Goal: Transaction & Acquisition: Purchase product/service

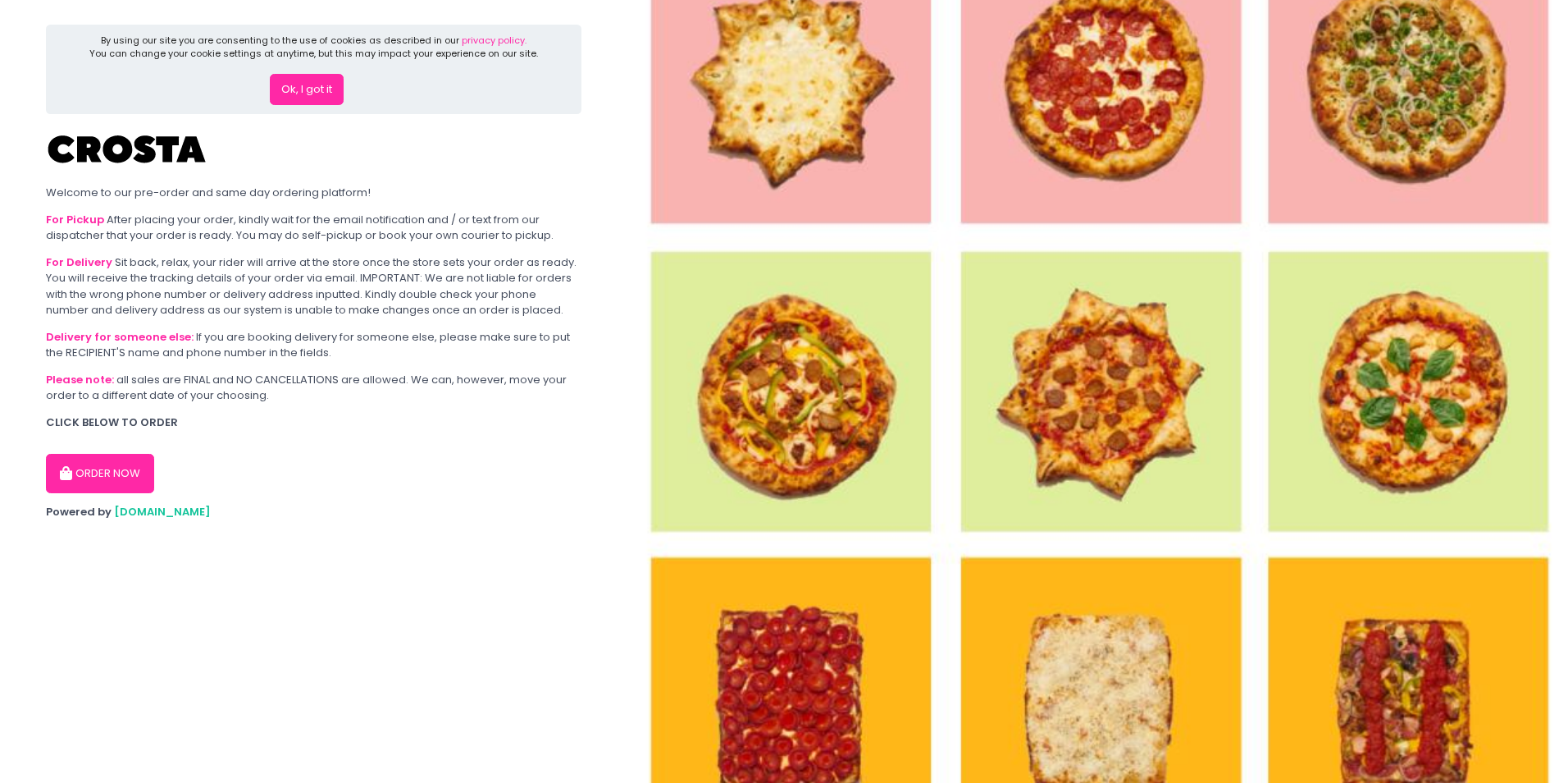
click at [87, 476] on button "ORDER NOW" at bounding box center [100, 473] width 109 height 39
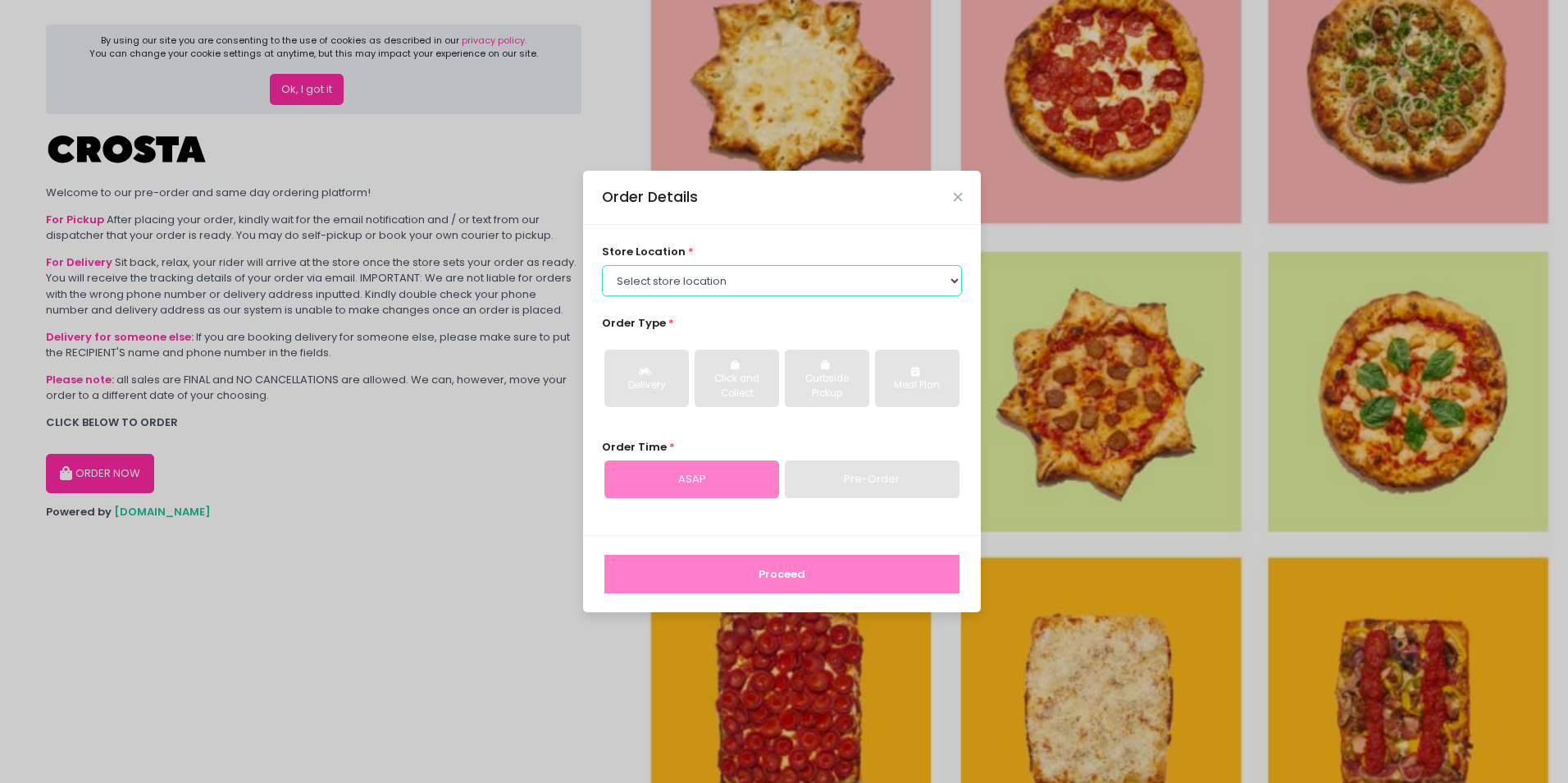
click at [955, 283] on select "Select store location Crosta Pizza - [PERSON_NAME] Crosta Pizza - [GEOGRAPHIC_D…" at bounding box center [782, 281] width 361 height 31
select select "5fabb2e53664a8677beaeb89"
click at [602, 265] on select "Select store location Crosta Pizza - [PERSON_NAME] Crosta Pizza - [GEOGRAPHIC_D…" at bounding box center [782, 281] width 361 height 31
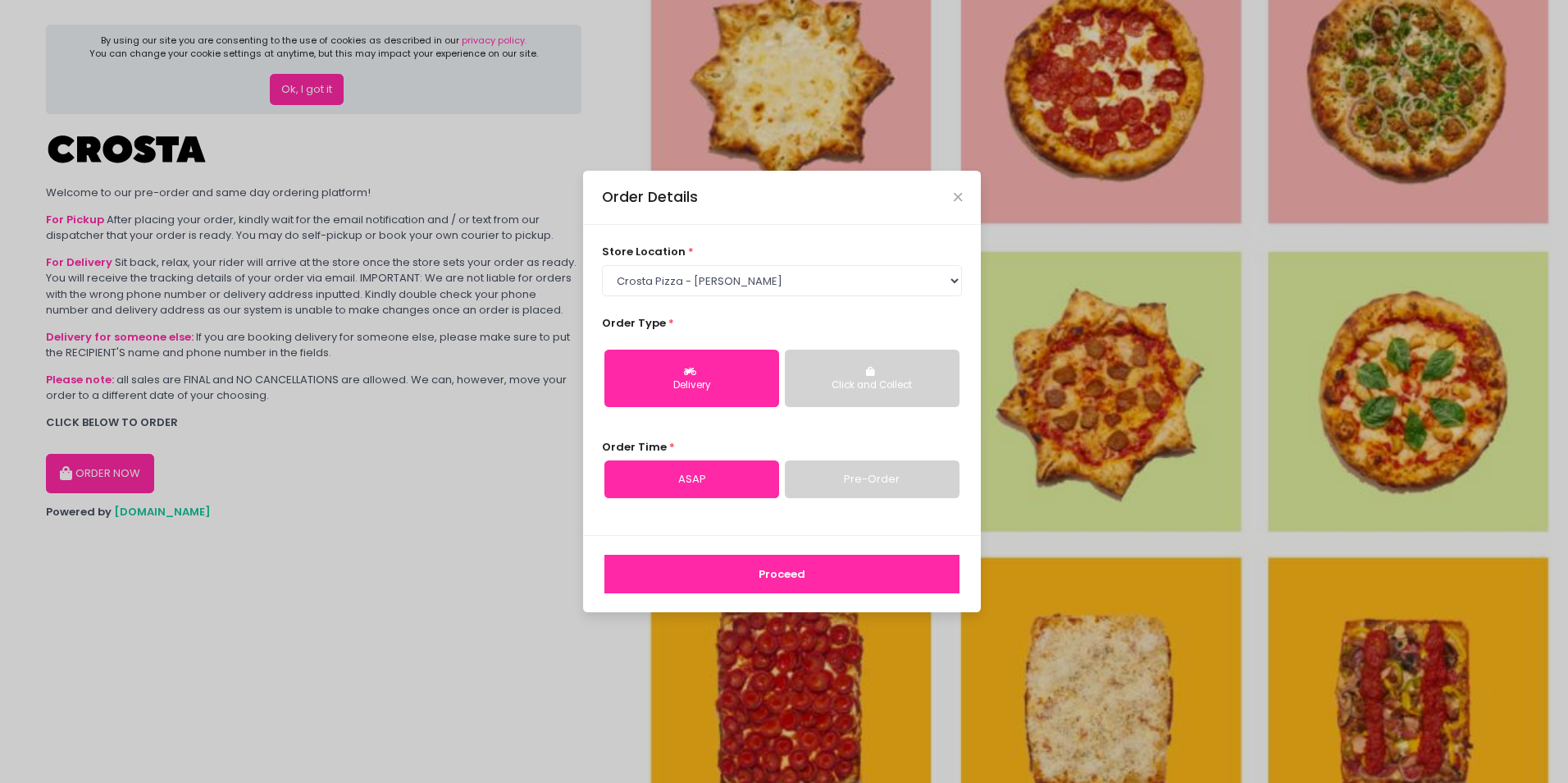
click at [784, 577] on button "Proceed" at bounding box center [782, 575] width 355 height 39
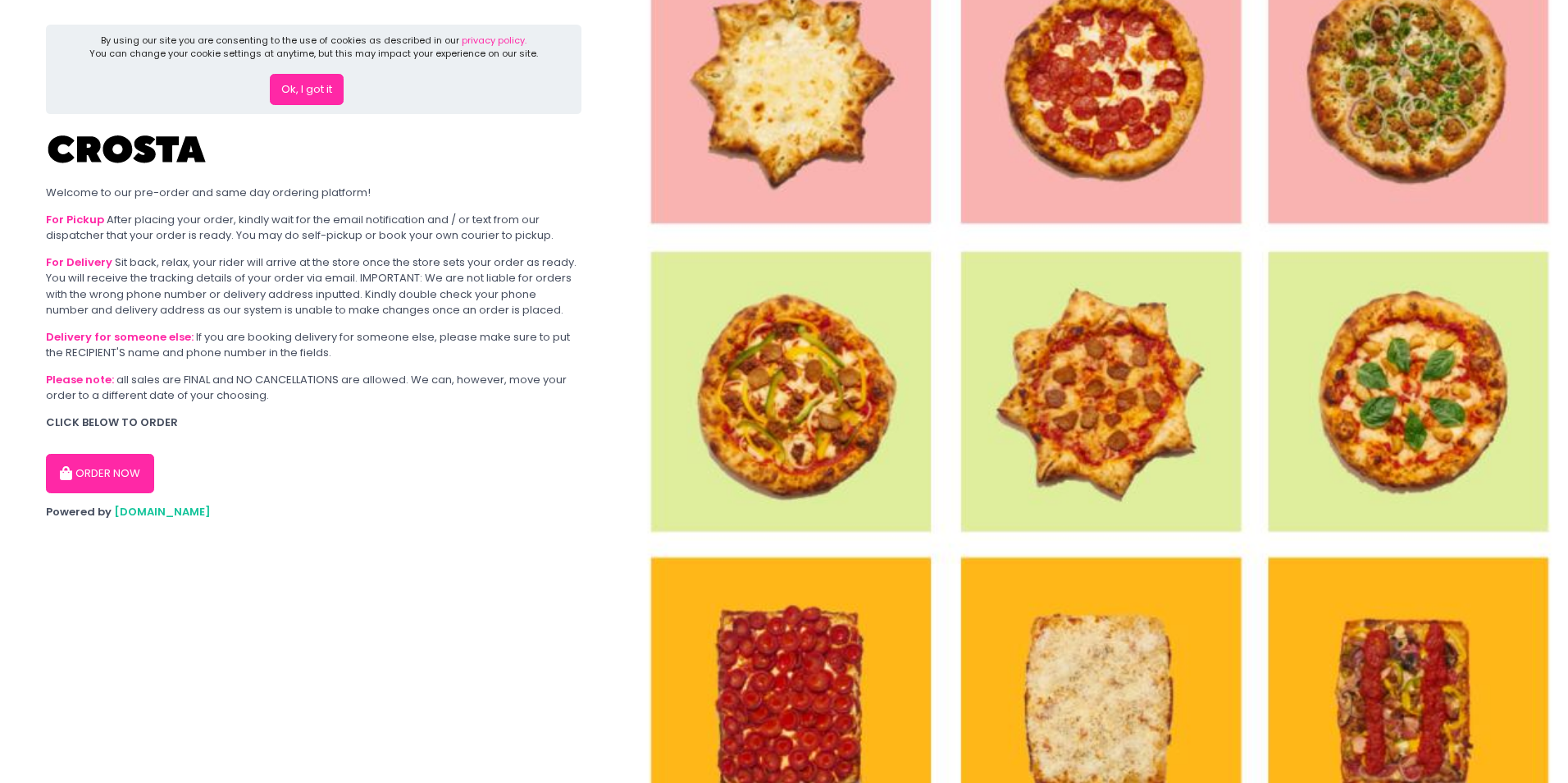
click at [108, 474] on button "ORDER NOW" at bounding box center [100, 473] width 109 height 39
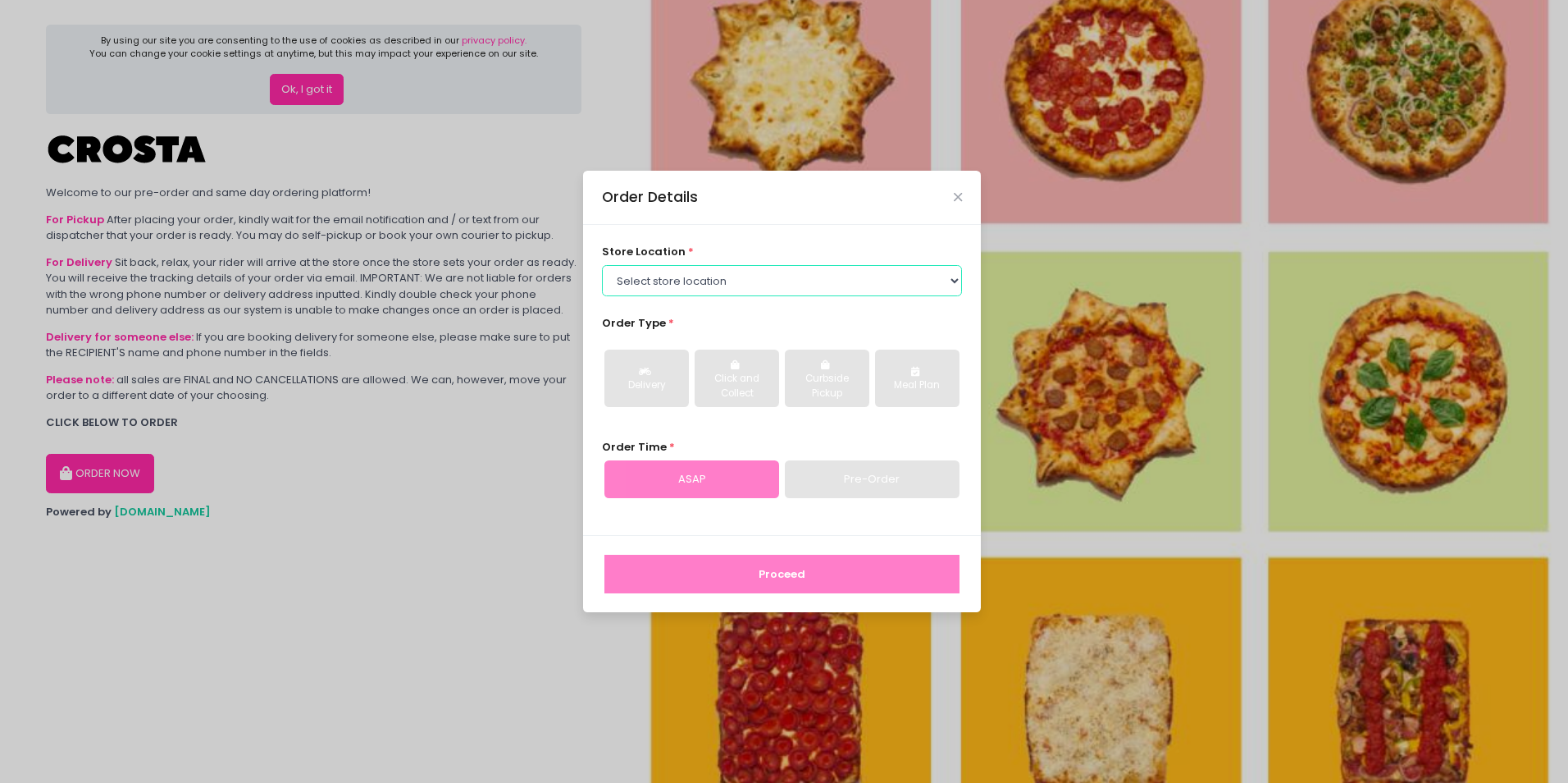
click at [773, 281] on select "Select store location Crosta Pizza - [PERSON_NAME] Crosta Pizza - [GEOGRAPHIC_D…" at bounding box center [782, 281] width 361 height 31
select select "65090bae48156caed44a5eb4"
click at [602, 265] on select "Select store location Crosta Pizza - [PERSON_NAME] Crosta Pizza - [GEOGRAPHIC_D…" at bounding box center [782, 281] width 361 height 31
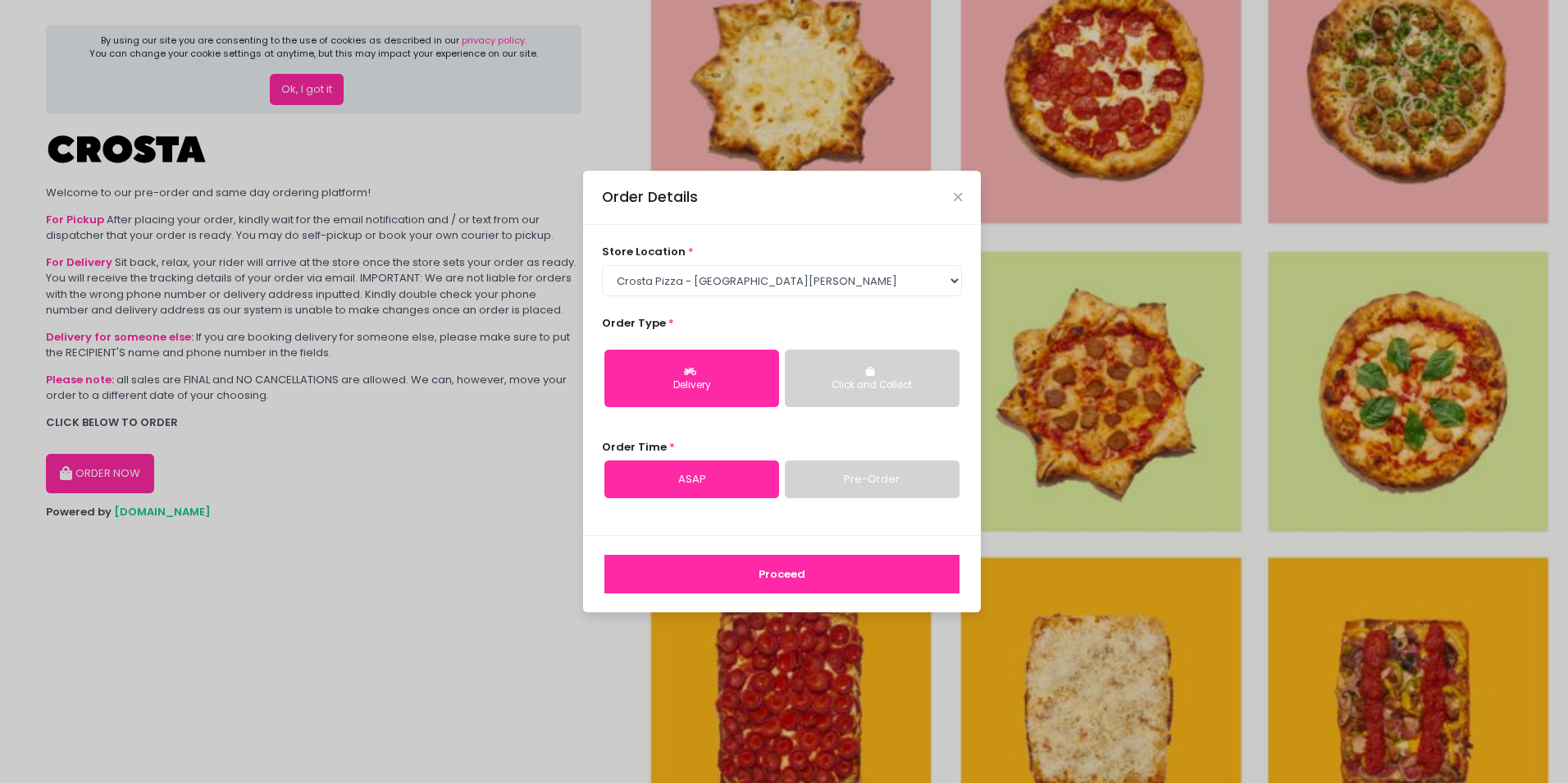
click at [781, 576] on button "Proceed" at bounding box center [782, 575] width 355 height 39
